Goal: Check status: Check status

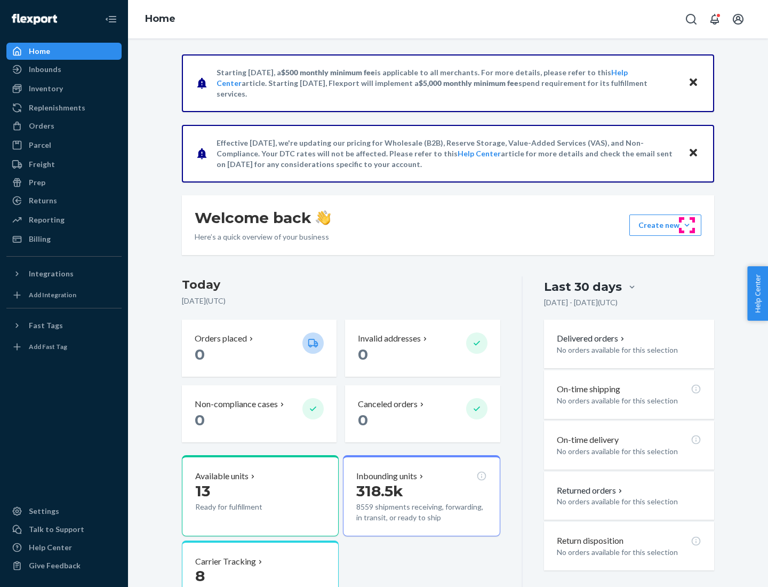
click at [687, 225] on button "Create new Create new inbound Create new order Create new product" at bounding box center [665, 224] width 72 height 21
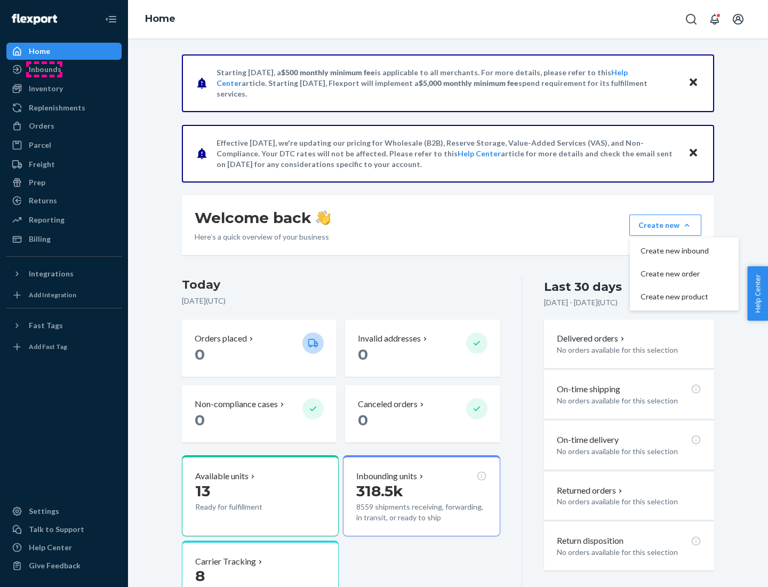
click at [44, 69] on div "Inbounds" at bounding box center [45, 69] width 33 height 11
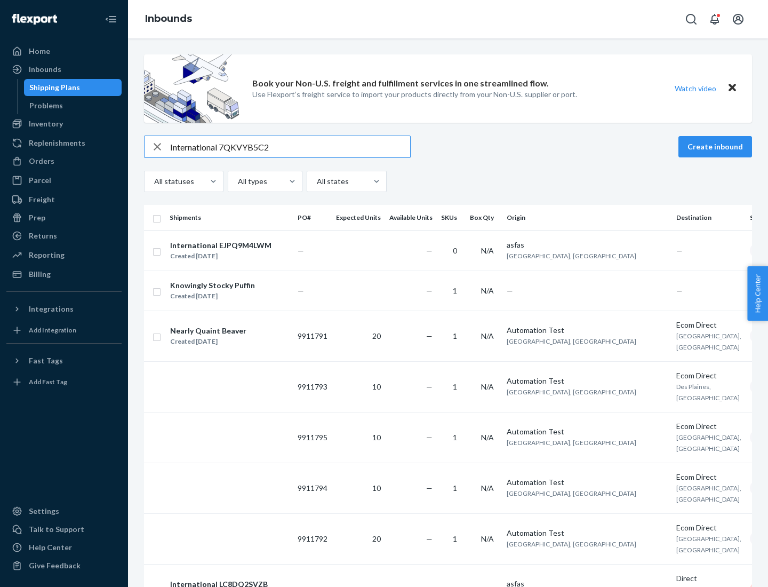
type input "International 7QKVYB5C29"
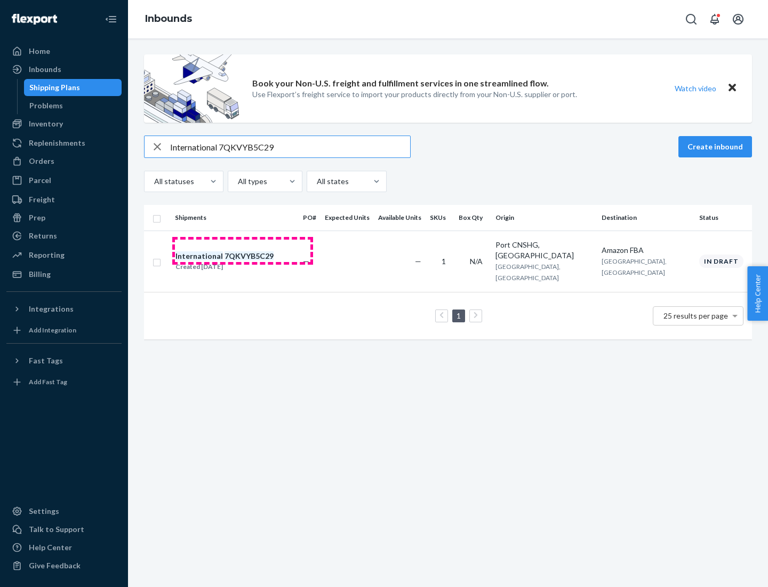
click at [243, 261] on div "Created [DATE]" at bounding box center [224, 266] width 98 height 11
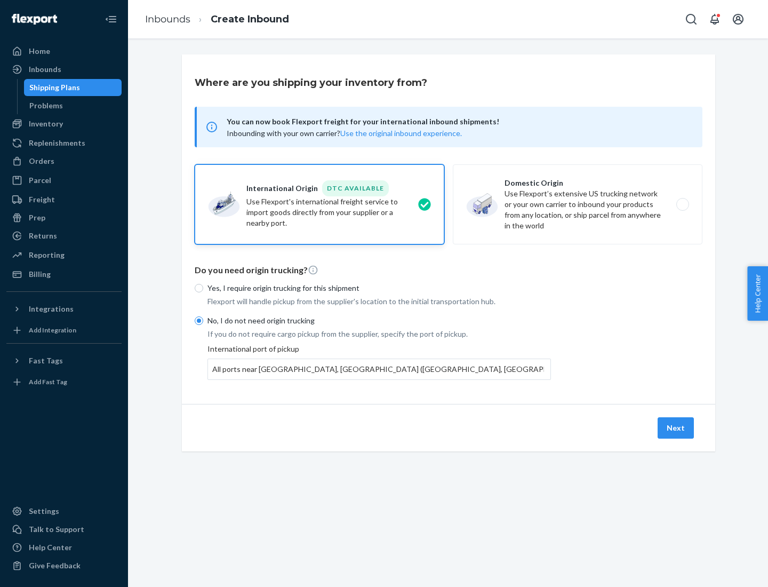
click at [676, 427] on button "Next" at bounding box center [676, 427] width 36 height 21
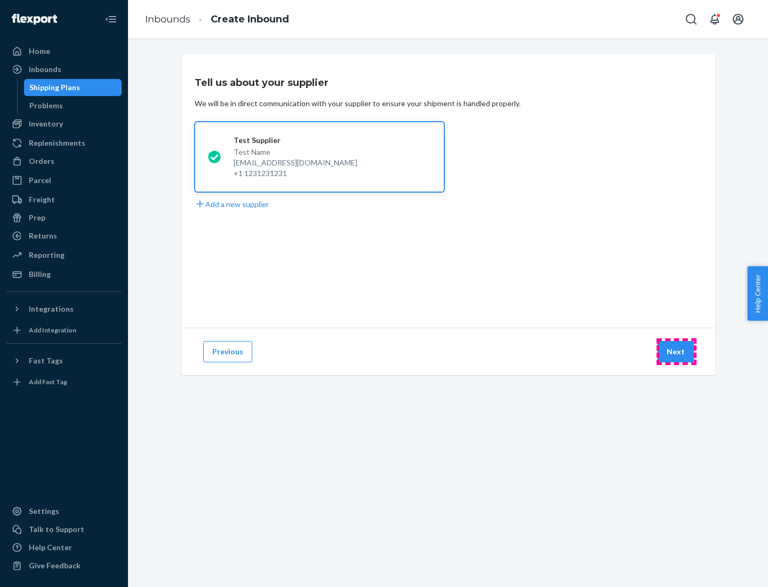
click at [676, 352] on button "Next" at bounding box center [676, 351] width 36 height 21
